Goal: Find specific fact: Find specific fact

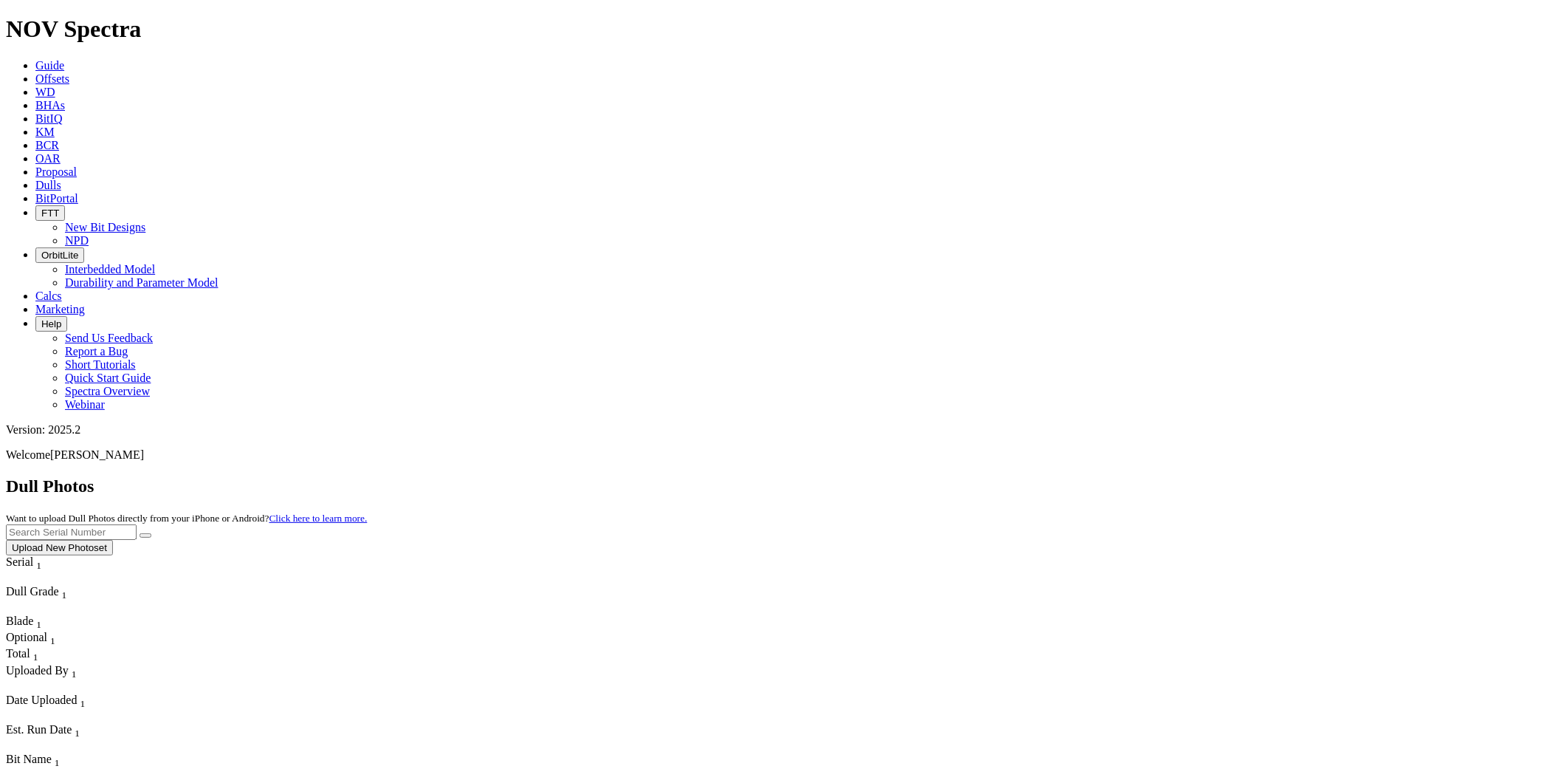
click at [137, 524] on input "text" at bounding box center [71, 531] width 131 height 16
type input "A315114"
click at [146, 536] on icon "submit" at bounding box center [146, 536] width 0 height 0
